Goal: Information Seeking & Learning: Check status

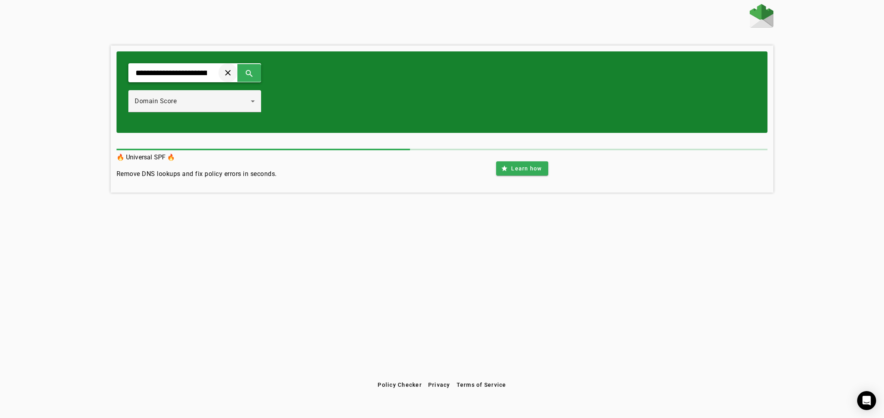
click at [237, 73] on span at bounding box center [227, 72] width 19 height 19
click at [218, 73] on div "clear search" at bounding box center [194, 72] width 133 height 19
click at [204, 74] on input "text" at bounding box center [171, 72] width 73 height 9
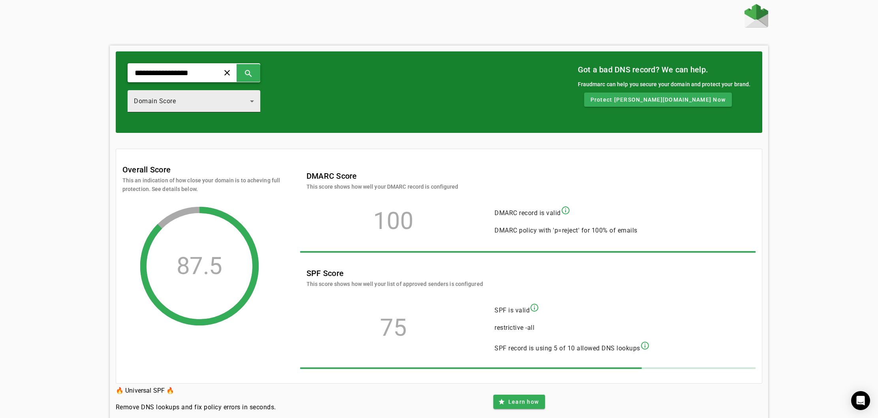
type input "**********"
click at [216, 103] on div "Domain Score" at bounding box center [192, 100] width 116 height 9
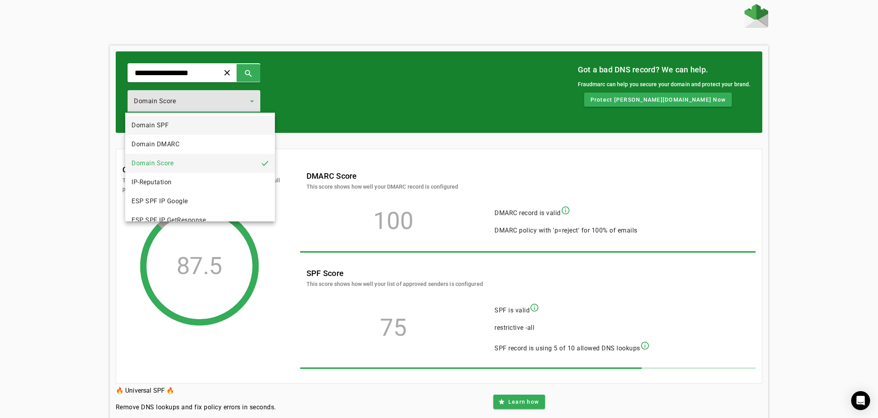
click at [199, 124] on mat-option "Domain SPF" at bounding box center [200, 125] width 150 height 19
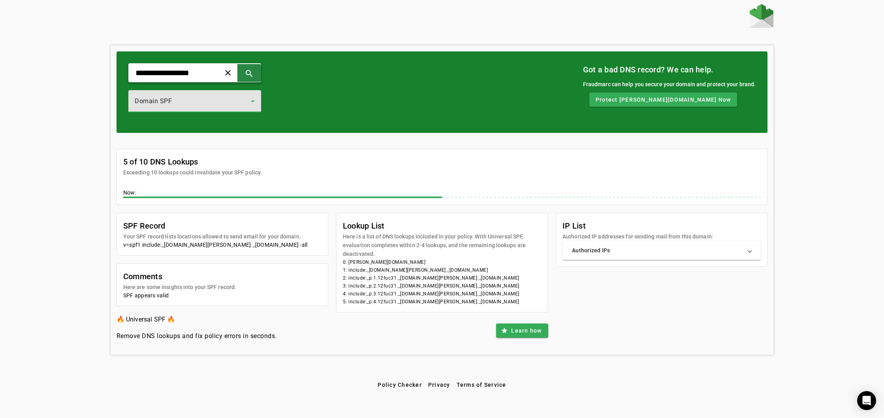
click at [259, 78] on span at bounding box center [249, 72] width 19 height 19
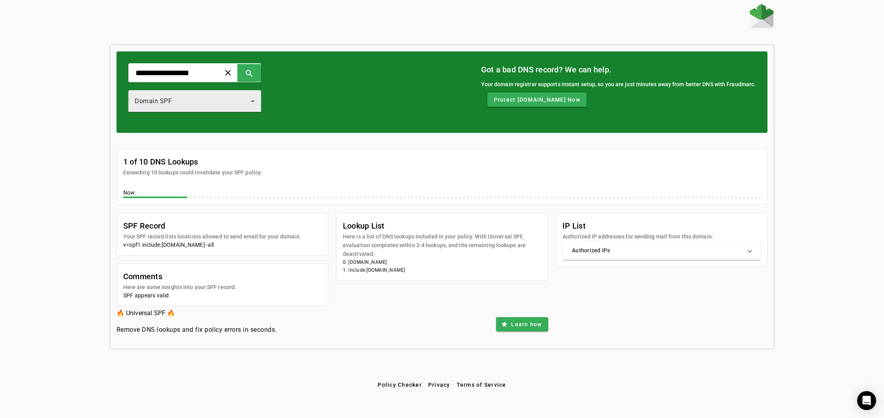
click at [235, 100] on div "Domain SPF" at bounding box center [193, 100] width 116 height 9
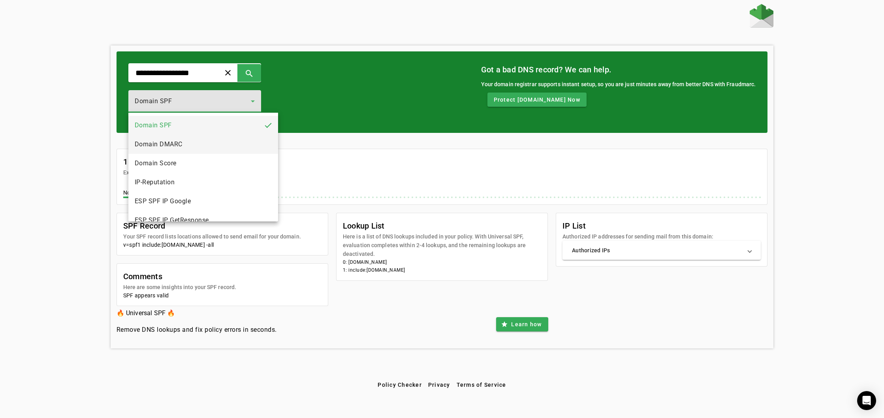
click at [225, 138] on mat-option "Domain DMARC" at bounding box center [203, 144] width 150 height 19
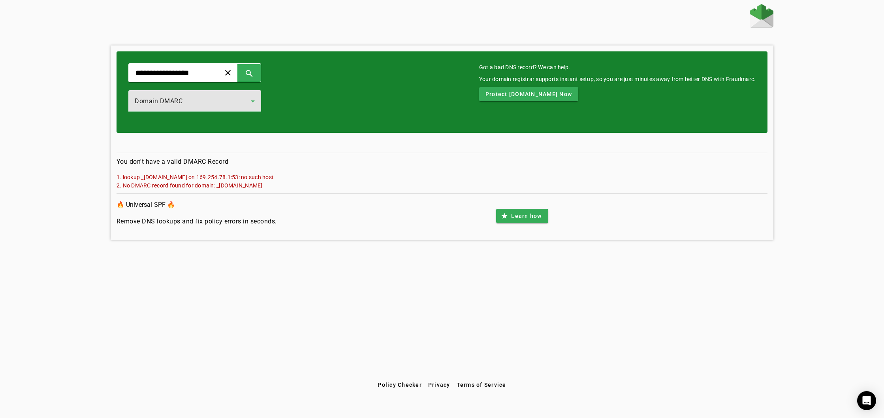
click at [235, 103] on div "Domain DMARC" at bounding box center [193, 100] width 116 height 9
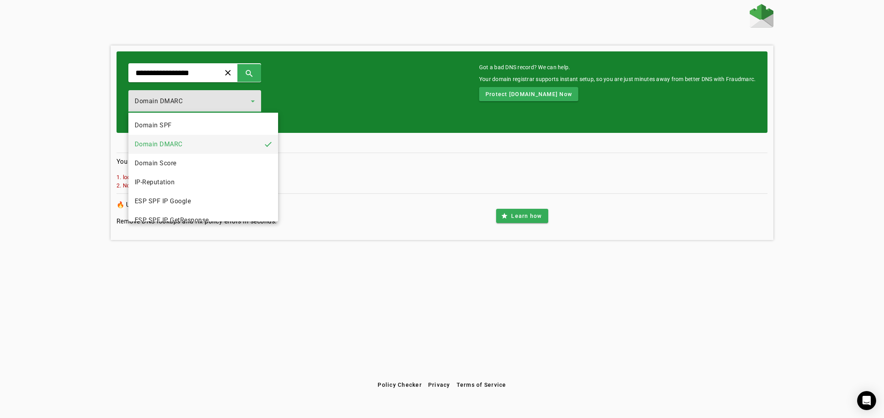
click at [249, 284] on div at bounding box center [442, 209] width 884 height 418
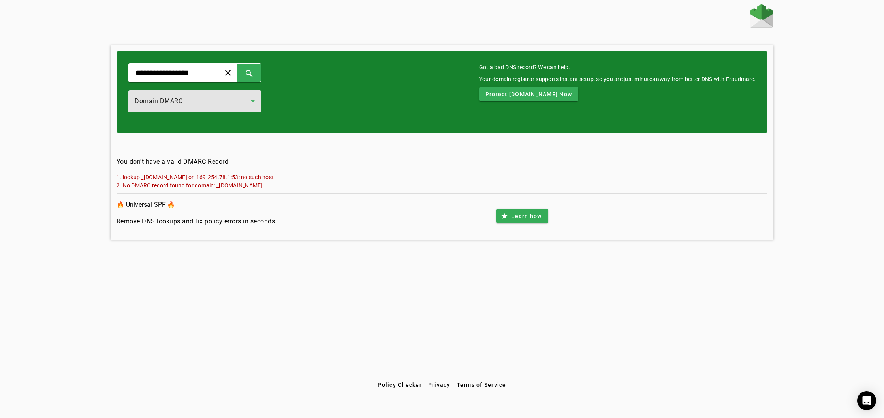
click at [251, 104] on div "Domain DMARC" at bounding box center [193, 100] width 116 height 9
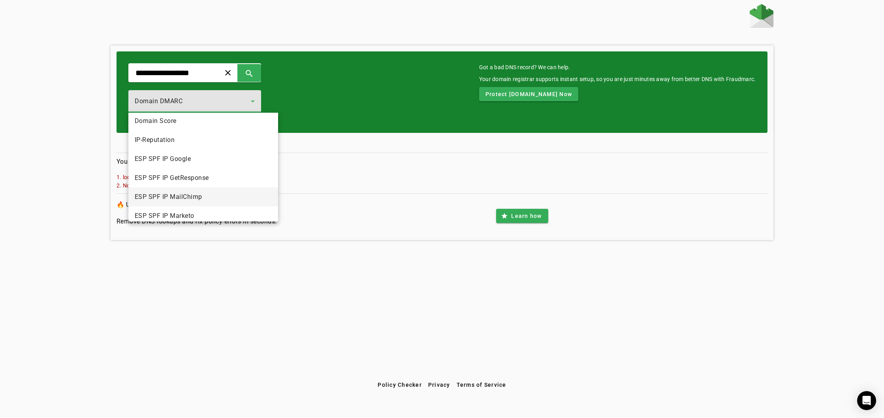
scroll to position [87, 0]
